Goal: Task Accomplishment & Management: Manage account settings

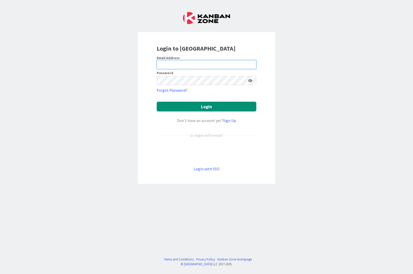
click at [179, 64] on input "email" at bounding box center [207, 64] width 100 height 9
click at [302, 65] on div "Login to [GEOGRAPHIC_DATA] Email Address Password Forgot Password? Login Don’t …" at bounding box center [206, 137] width 413 height 274
click at [205, 168] on link "Login with SSO" at bounding box center [207, 168] width 26 height 5
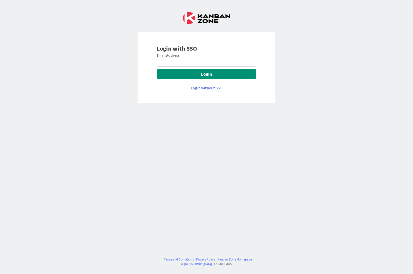
click at [208, 87] on link "Login without SSO" at bounding box center [207, 87] width 32 height 5
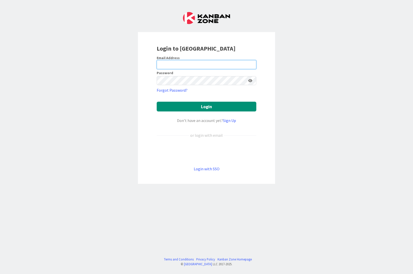
click at [168, 63] on input "email" at bounding box center [207, 64] width 100 height 9
type input "Alex.Repetto@huisman-nl.com"
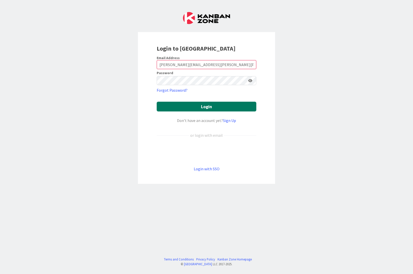
click at [205, 107] on button "Login" at bounding box center [207, 107] width 100 height 10
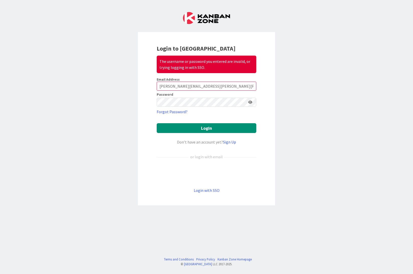
click at [250, 102] on icon at bounding box center [250, 102] width 4 height 4
click at [204, 128] on button "Login" at bounding box center [207, 128] width 100 height 10
click at [205, 127] on button "Login" at bounding box center [207, 128] width 100 height 10
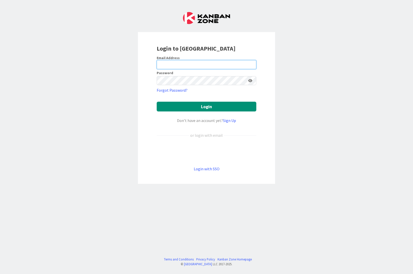
click at [188, 64] on input "email" at bounding box center [207, 64] width 100 height 9
type input "[PERSON_NAME][EMAIL_ADDRESS][PERSON_NAME][PERSON_NAME][DOMAIN_NAME]"
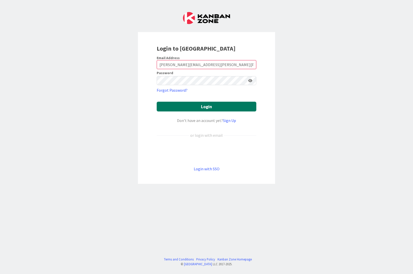
click at [207, 106] on button "Login" at bounding box center [207, 107] width 100 height 10
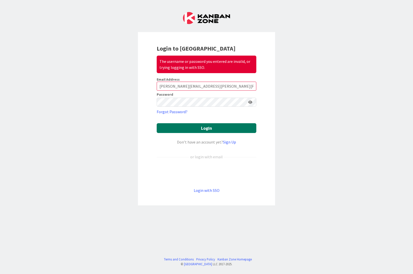
click at [204, 127] on button "Login" at bounding box center [207, 128] width 100 height 10
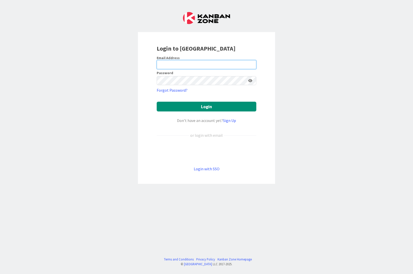
click at [172, 65] on input "email" at bounding box center [207, 64] width 100 height 9
type input "[PERSON_NAME][EMAIL_ADDRESS][PERSON_NAME][PERSON_NAME][DOMAIN_NAME]"
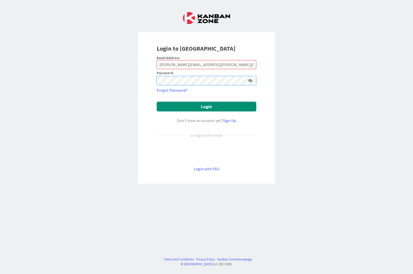
click at [157, 102] on button "Login" at bounding box center [207, 107] width 100 height 10
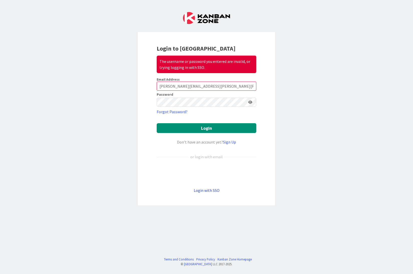
click at [215, 189] on link "Login with SSO" at bounding box center [207, 190] width 26 height 5
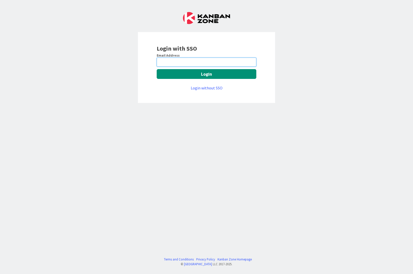
click at [213, 63] on input "email" at bounding box center [207, 62] width 100 height 9
type input "[PERSON_NAME][EMAIL_ADDRESS][PERSON_NAME][PERSON_NAME][DOMAIN_NAME]"
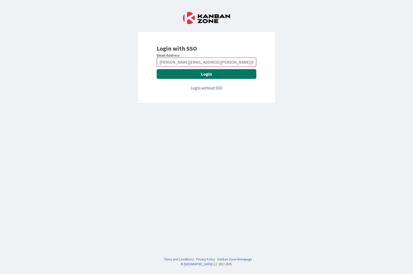
click at [207, 75] on button "Login" at bounding box center [207, 74] width 100 height 10
